Goal: Information Seeking & Learning: Learn about a topic

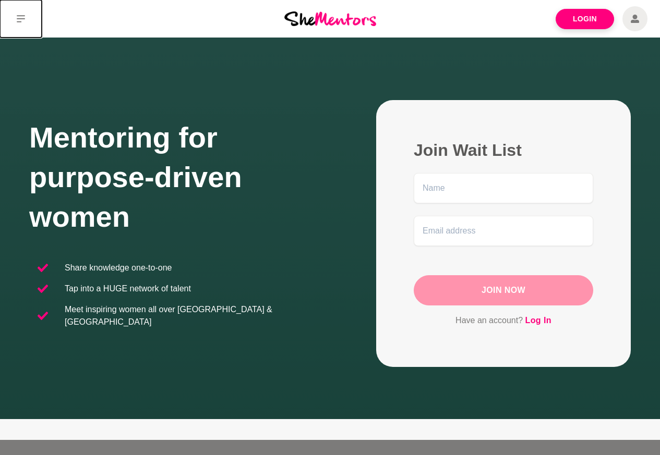
click at [19, 19] on icon at bounding box center [21, 18] width 8 height 7
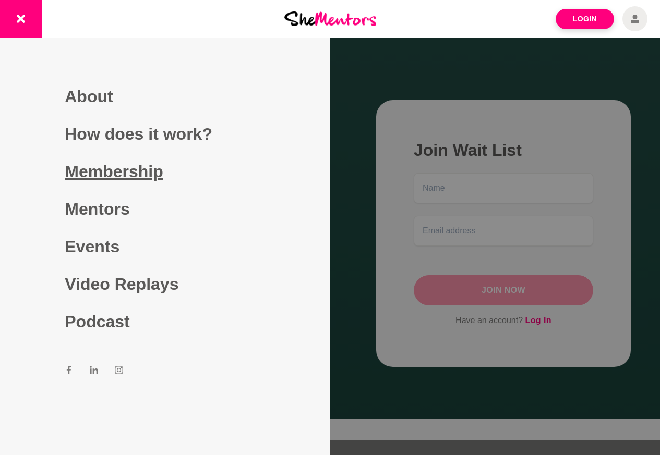
click at [114, 172] on link "Membership" at bounding box center [165, 172] width 200 height 38
